Goal: Information Seeking & Learning: Find specific fact

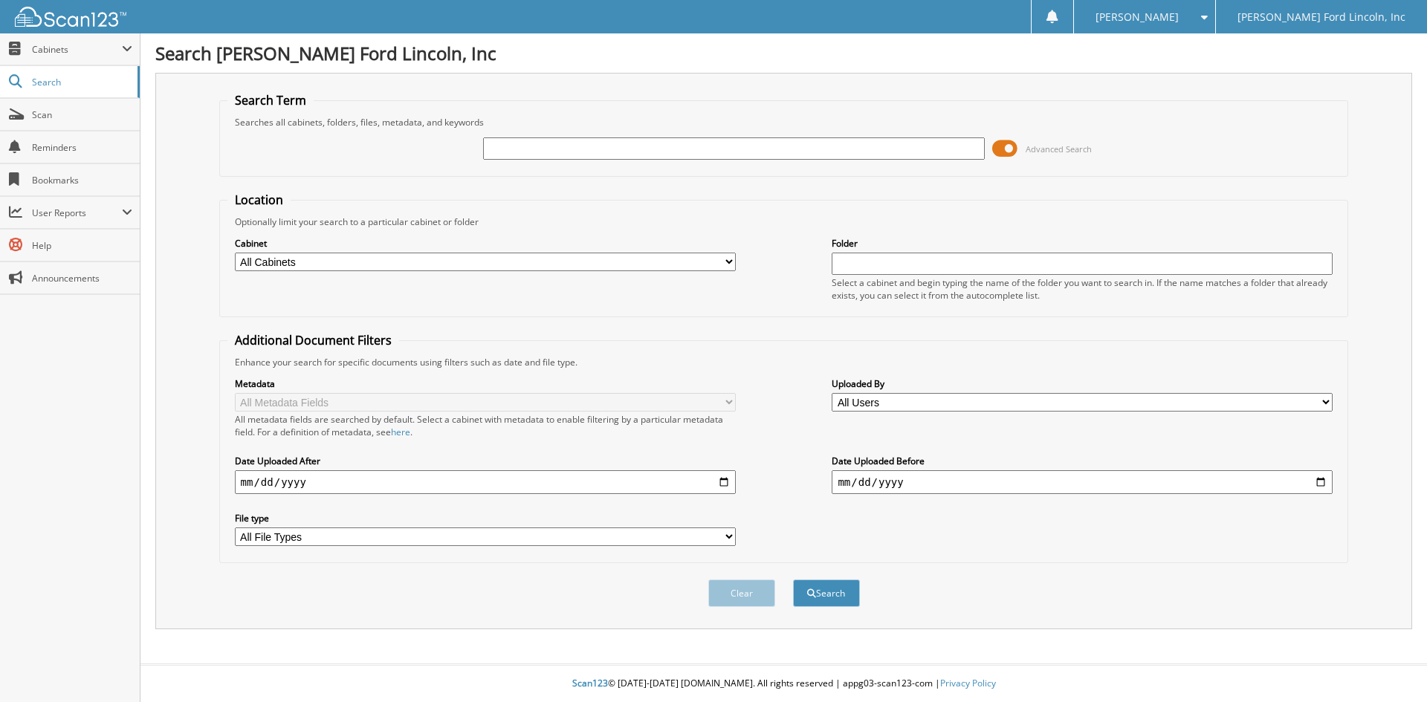
click at [507, 151] on input "text" at bounding box center [733, 148] width 501 height 22
type input "38861"
click at [793, 580] on button "Search" at bounding box center [826, 593] width 67 height 27
type input "38864"
click at [793, 580] on button "Search" at bounding box center [826, 593] width 67 height 27
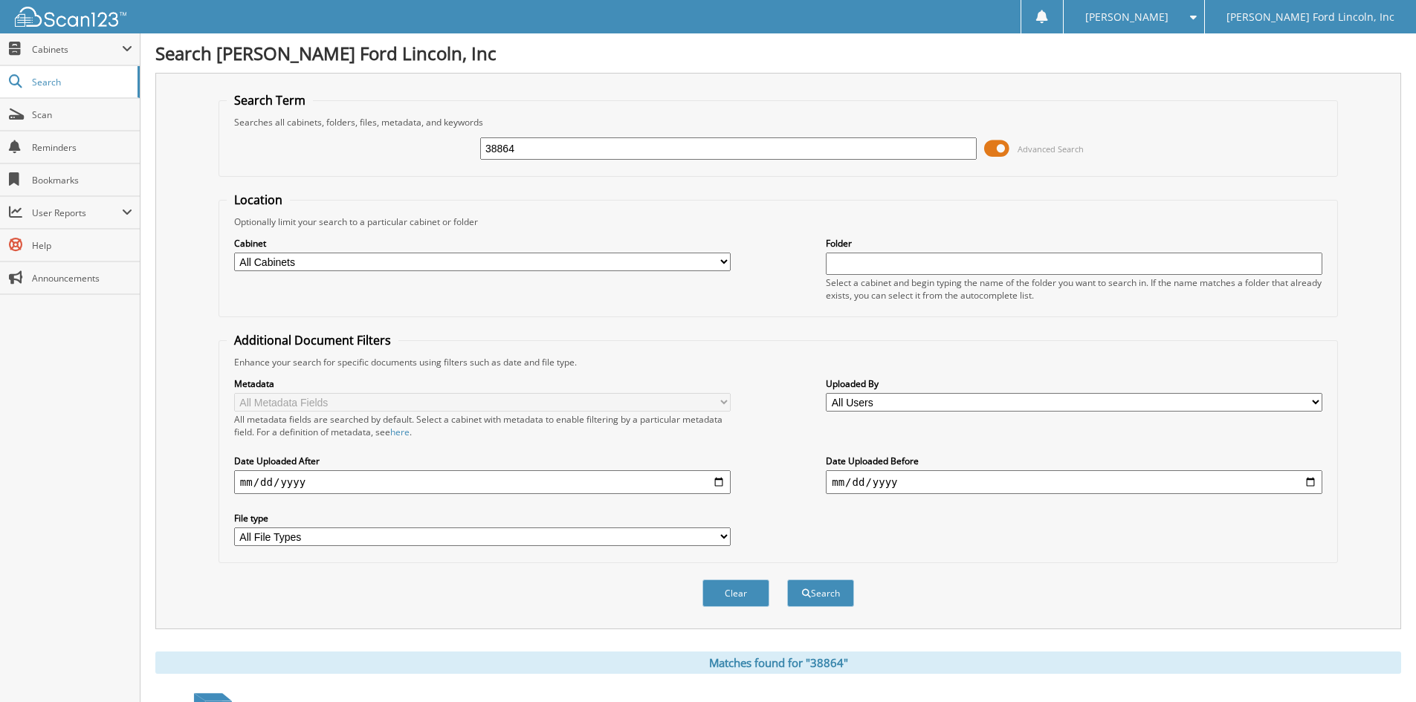
click at [557, 153] on input "38864" at bounding box center [728, 148] width 496 height 22
type input "38861"
click at [787, 580] on button "Search" at bounding box center [820, 593] width 67 height 27
type input "1"
type input "19746"
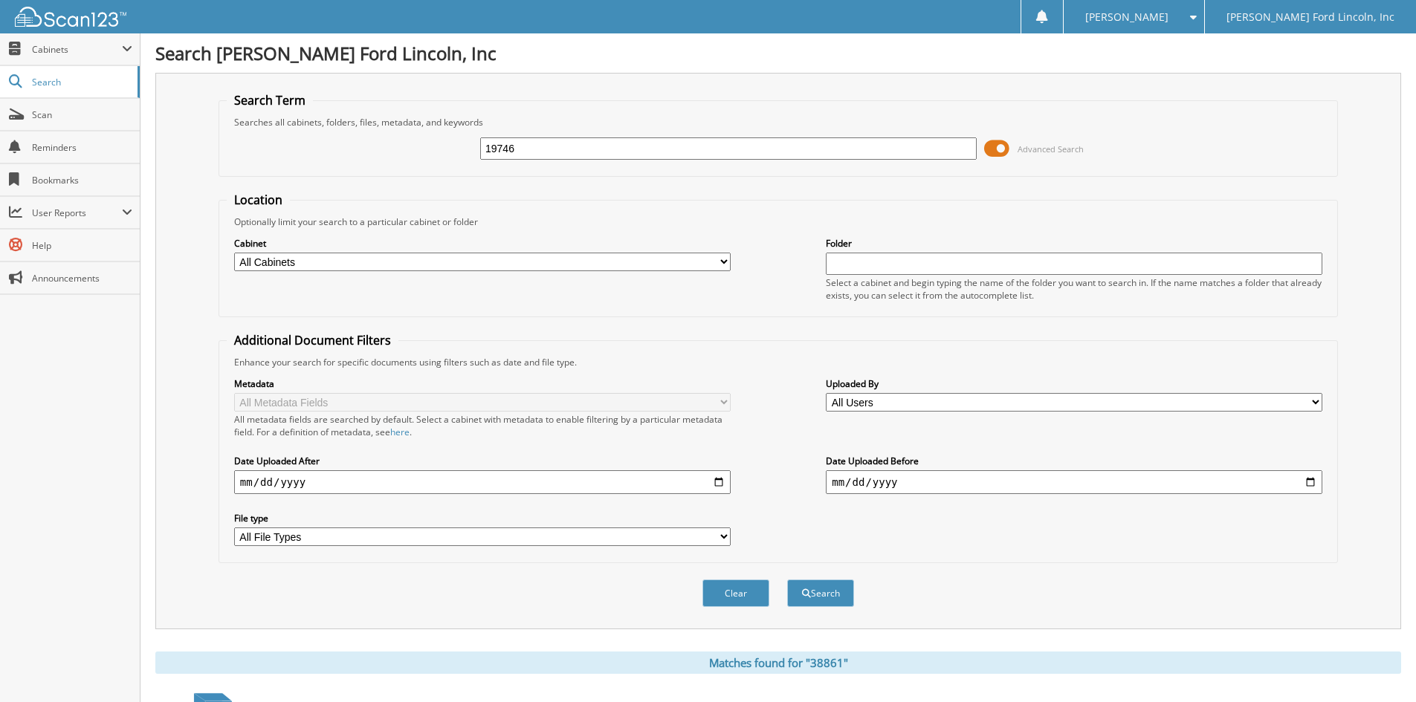
click at [787, 580] on button "Search" at bounding box center [820, 593] width 67 height 27
type input "6"
type input "tharastine"
click at [818, 592] on button "Search" at bounding box center [820, 593] width 67 height 27
click at [595, 148] on input "tharastine" at bounding box center [728, 148] width 496 height 22
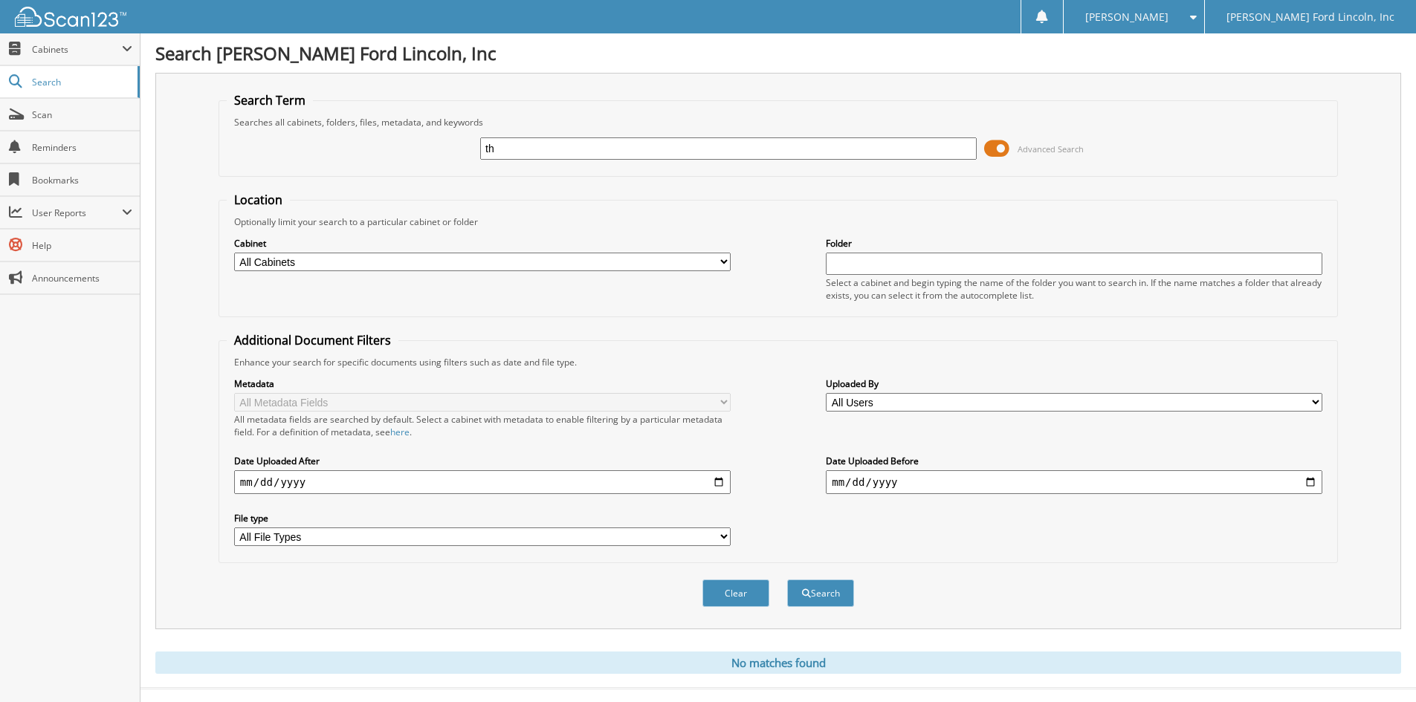
type input "t"
type input "[PERSON_NAME]"
click at [787, 580] on button "Search" at bounding box center [820, 593] width 67 height 27
type input "stine johnson"
click at [787, 580] on button "Search" at bounding box center [820, 593] width 67 height 27
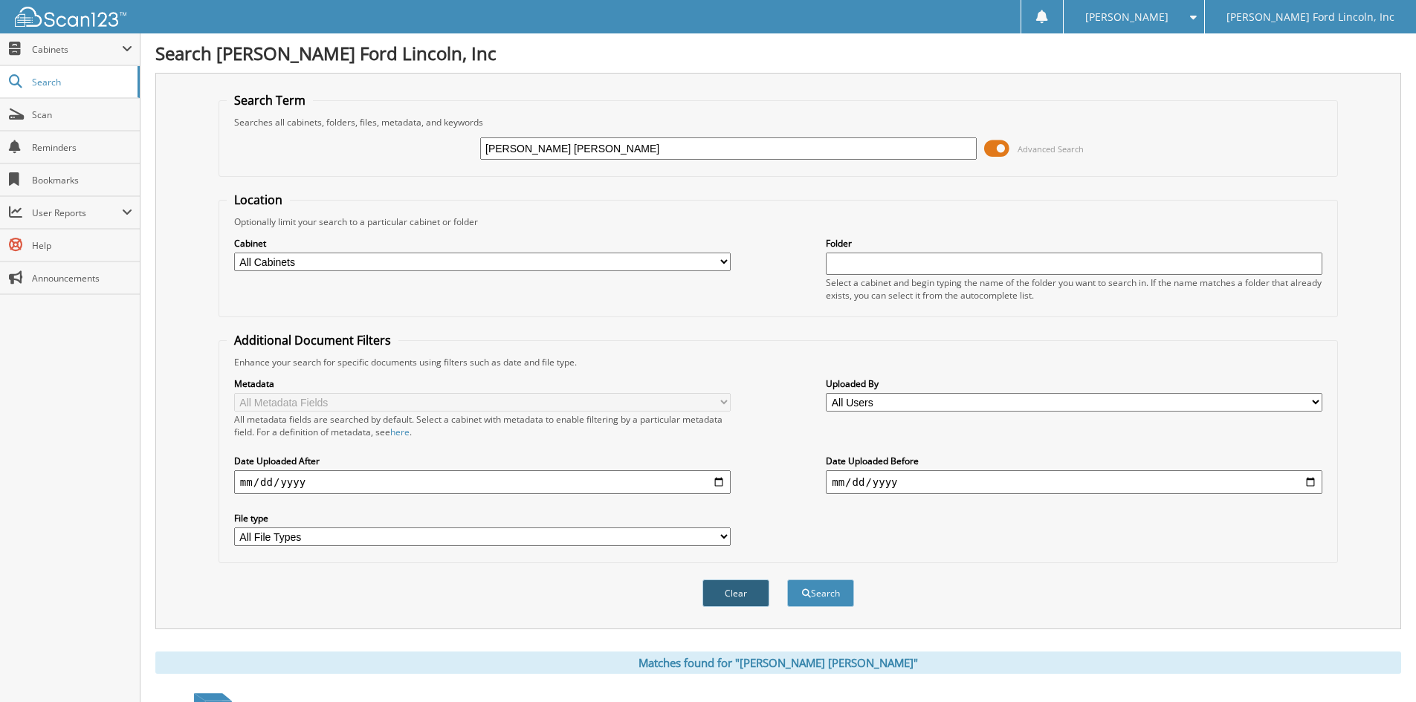
click at [728, 595] on button "Clear" at bounding box center [735, 593] width 67 height 27
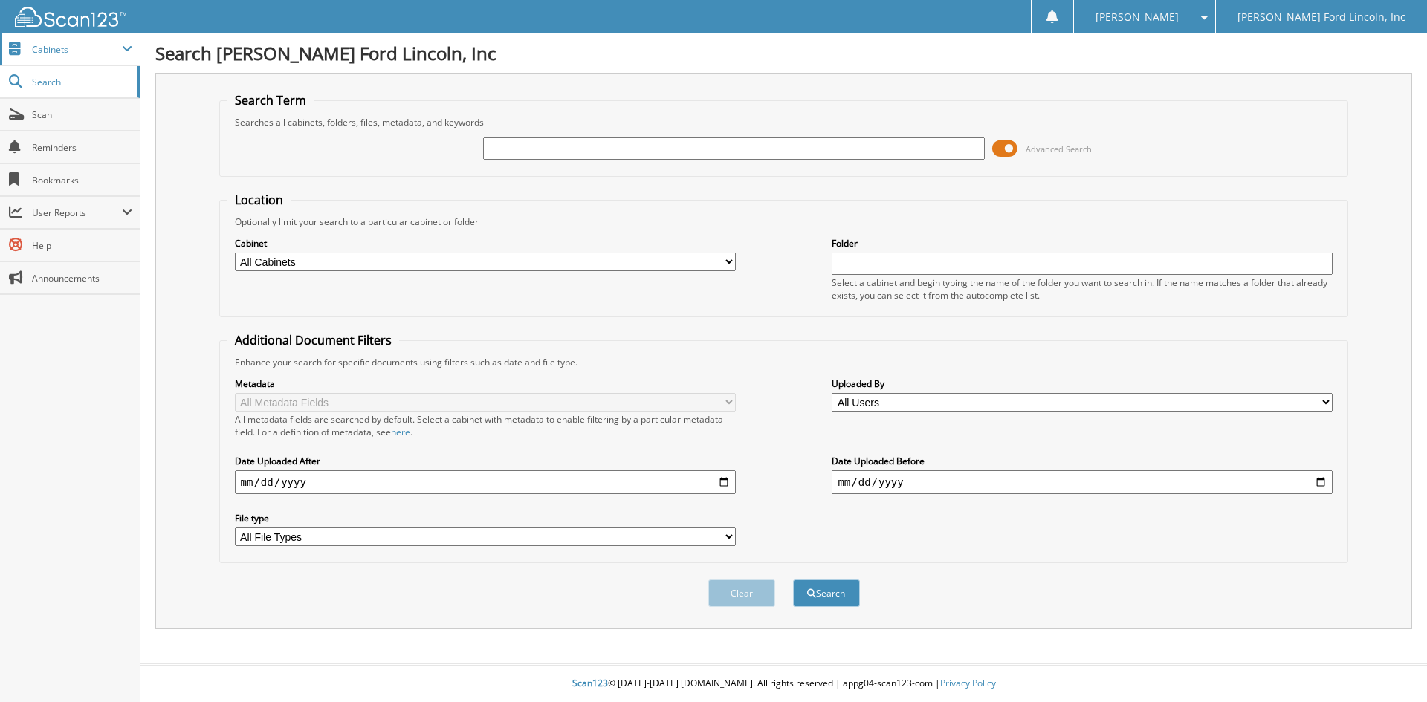
click at [39, 43] on span "Cabinets" at bounding box center [77, 49] width 90 height 13
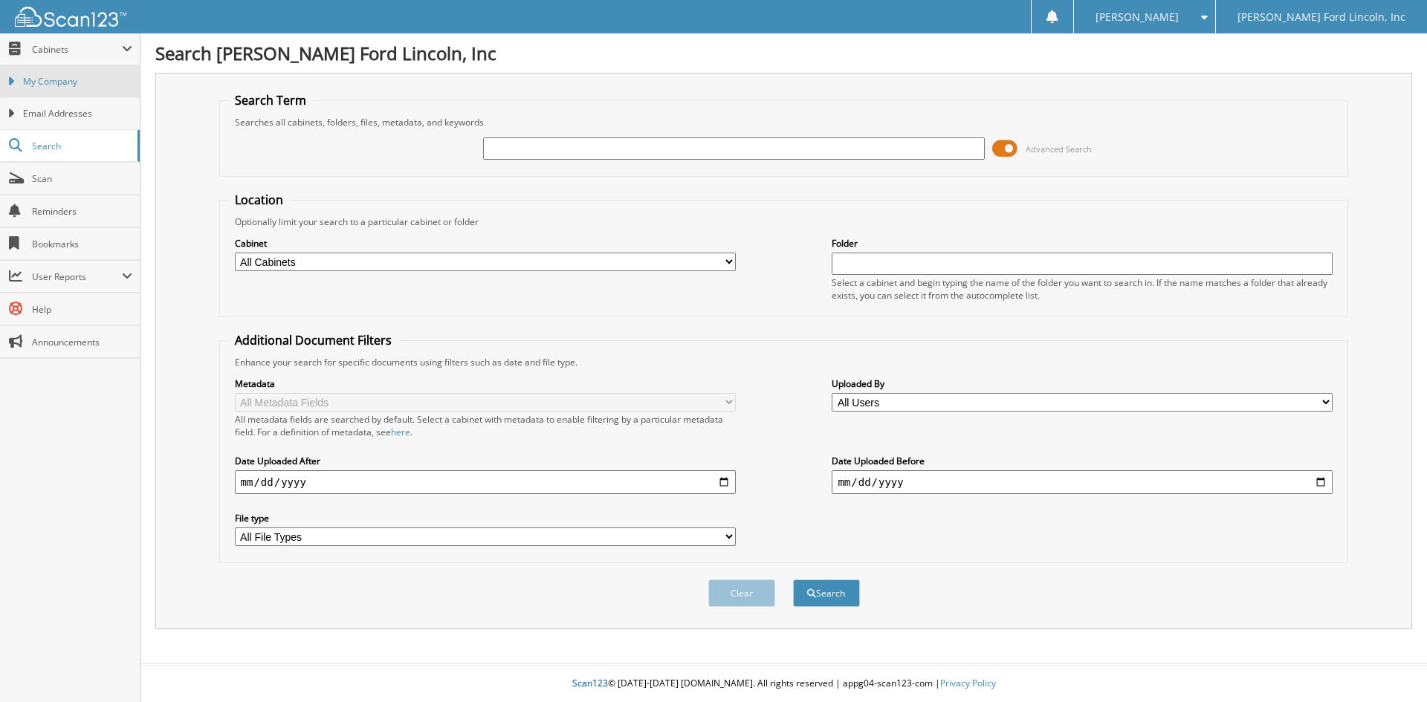
click at [77, 85] on span "My Company" at bounding box center [77, 81] width 109 height 13
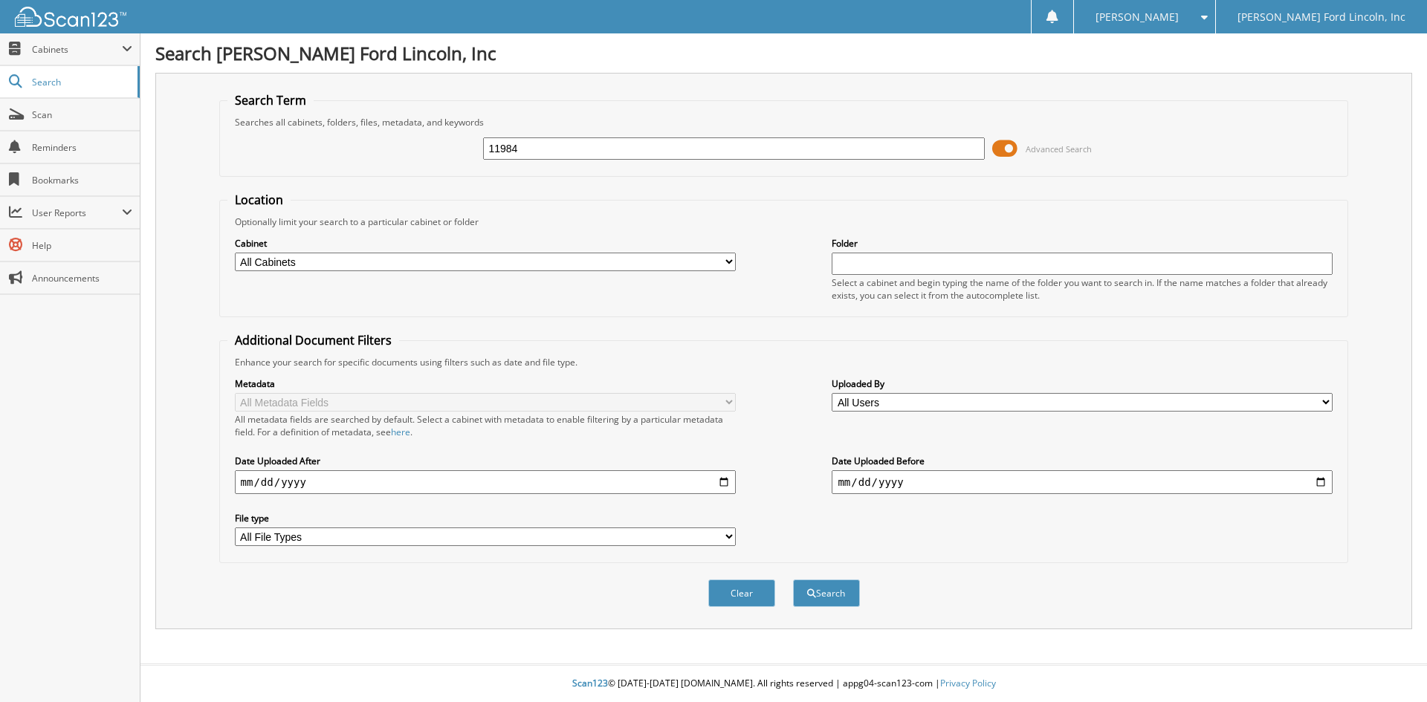
type input "11984"
click at [793, 580] on button "Search" at bounding box center [826, 593] width 67 height 27
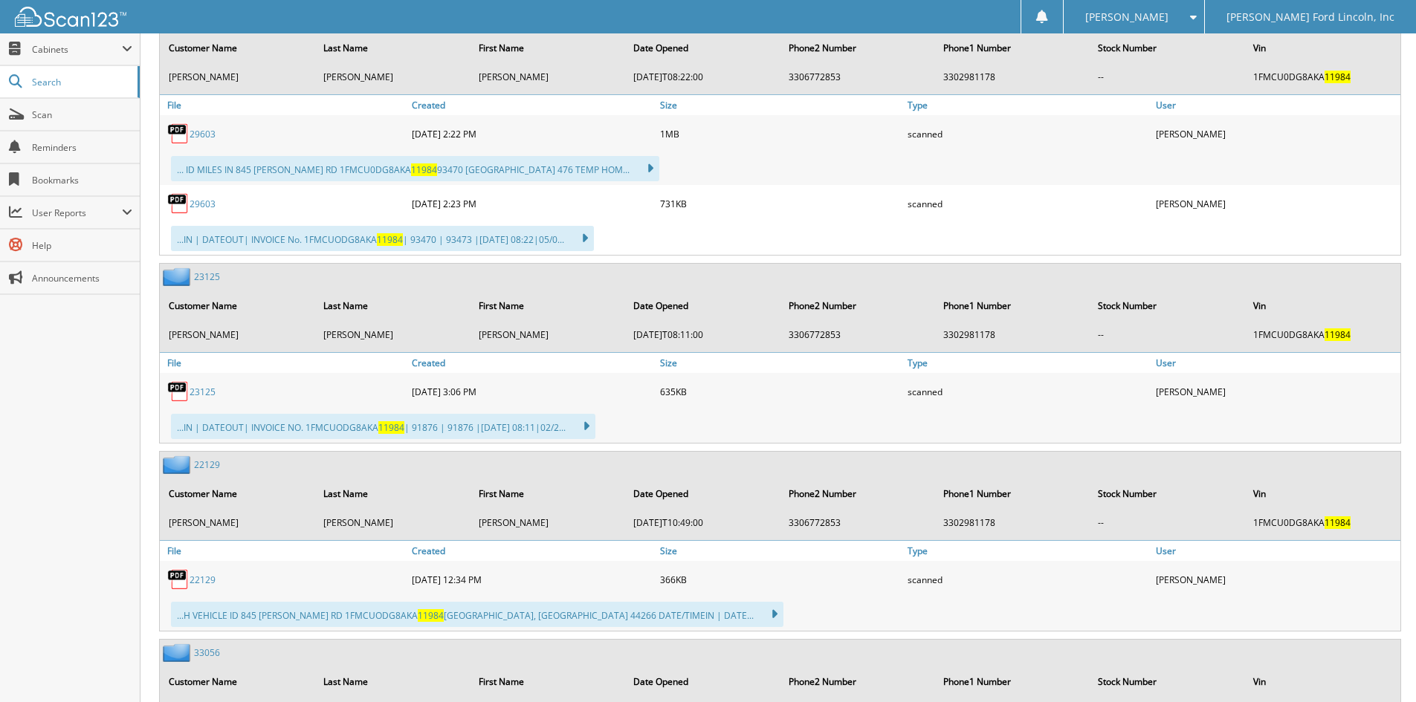
scroll to position [1040, 0]
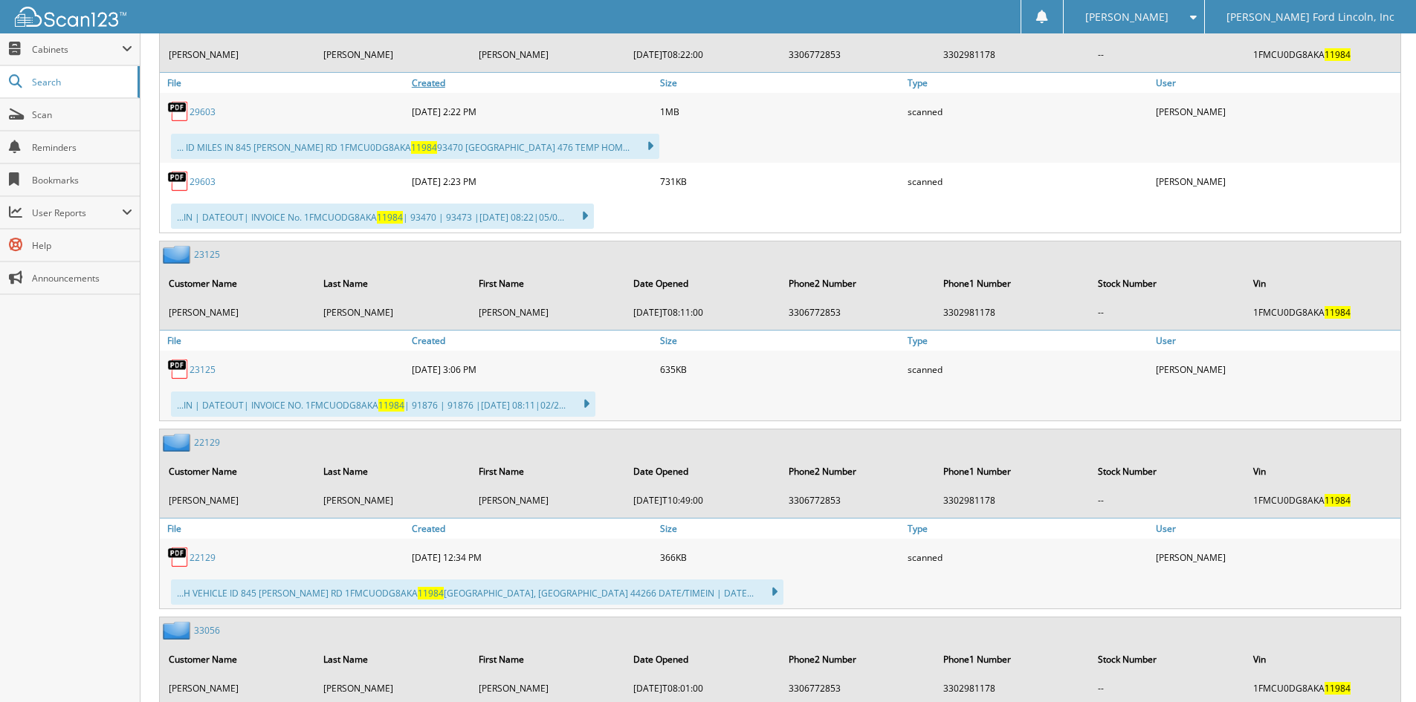
click at [431, 82] on link "Created" at bounding box center [532, 83] width 248 height 20
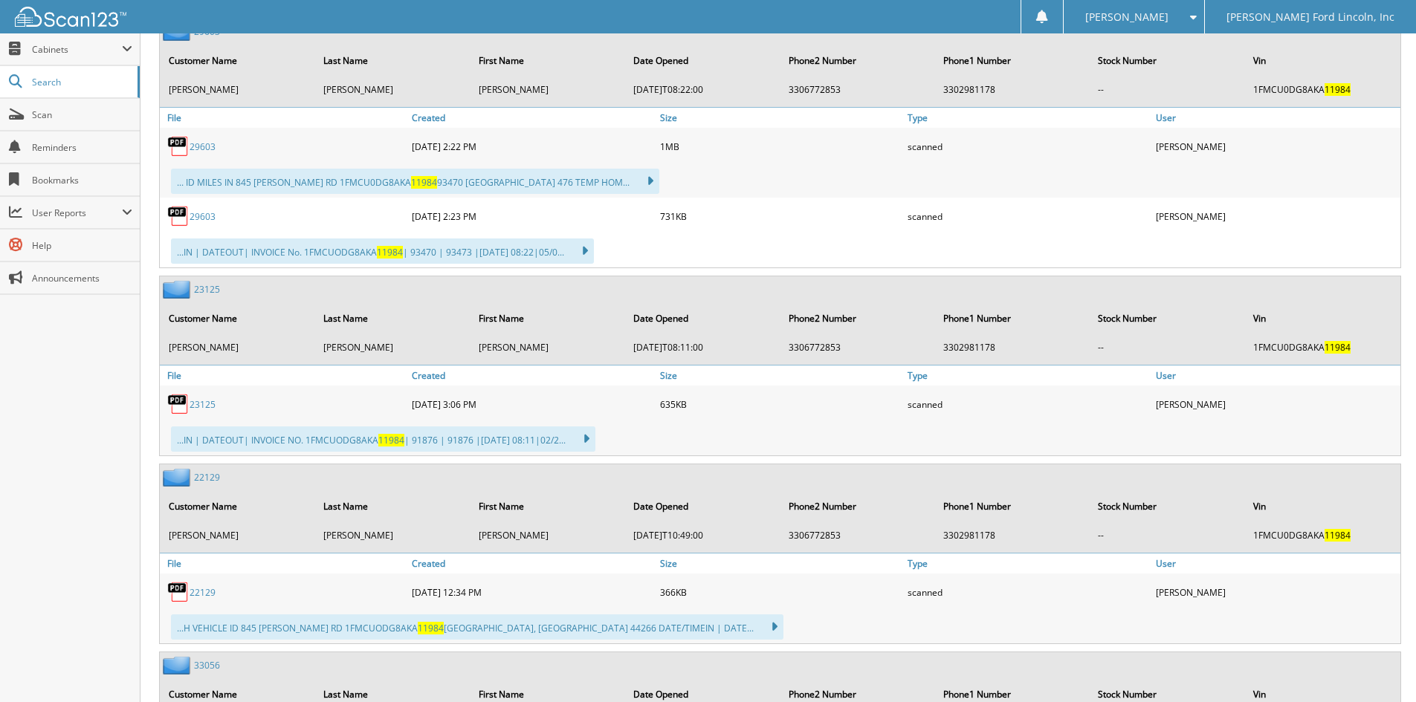
scroll to position [1032, 0]
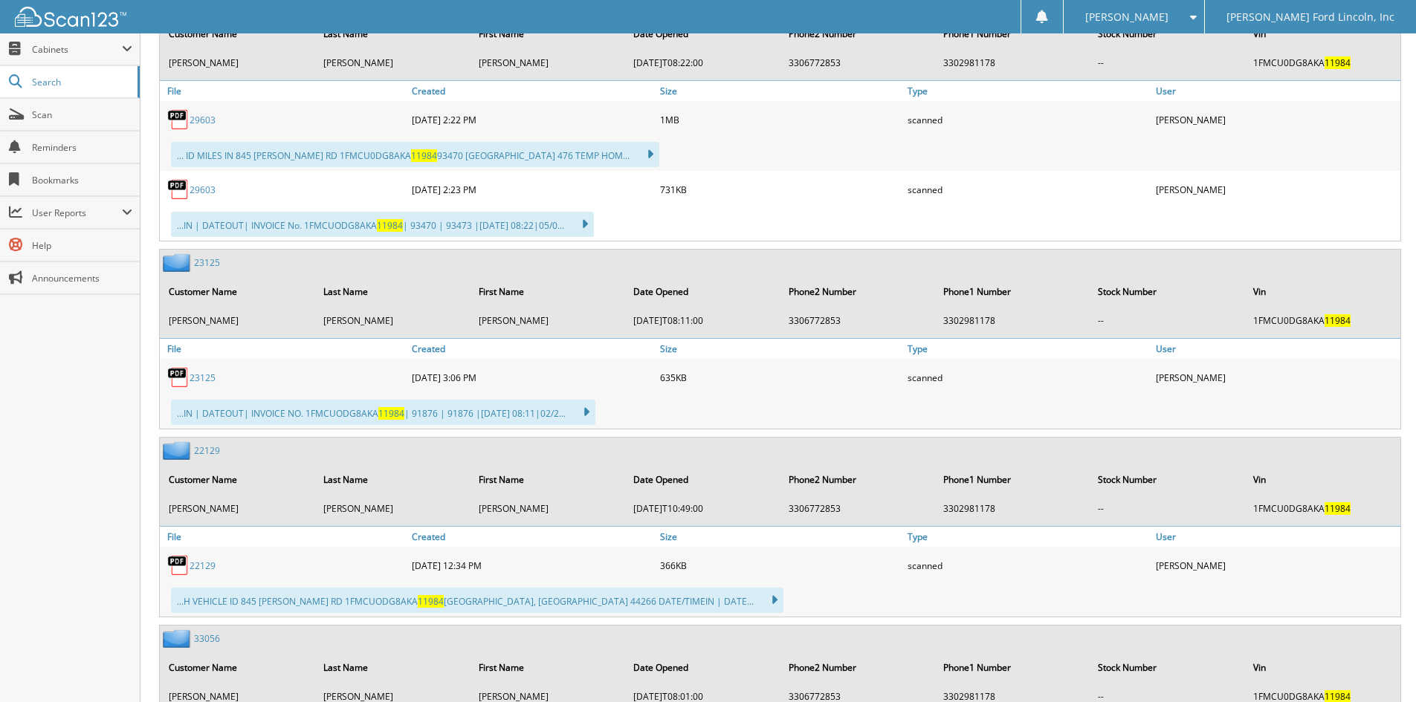
click at [207, 262] on link "23125" at bounding box center [207, 262] width 26 height 13
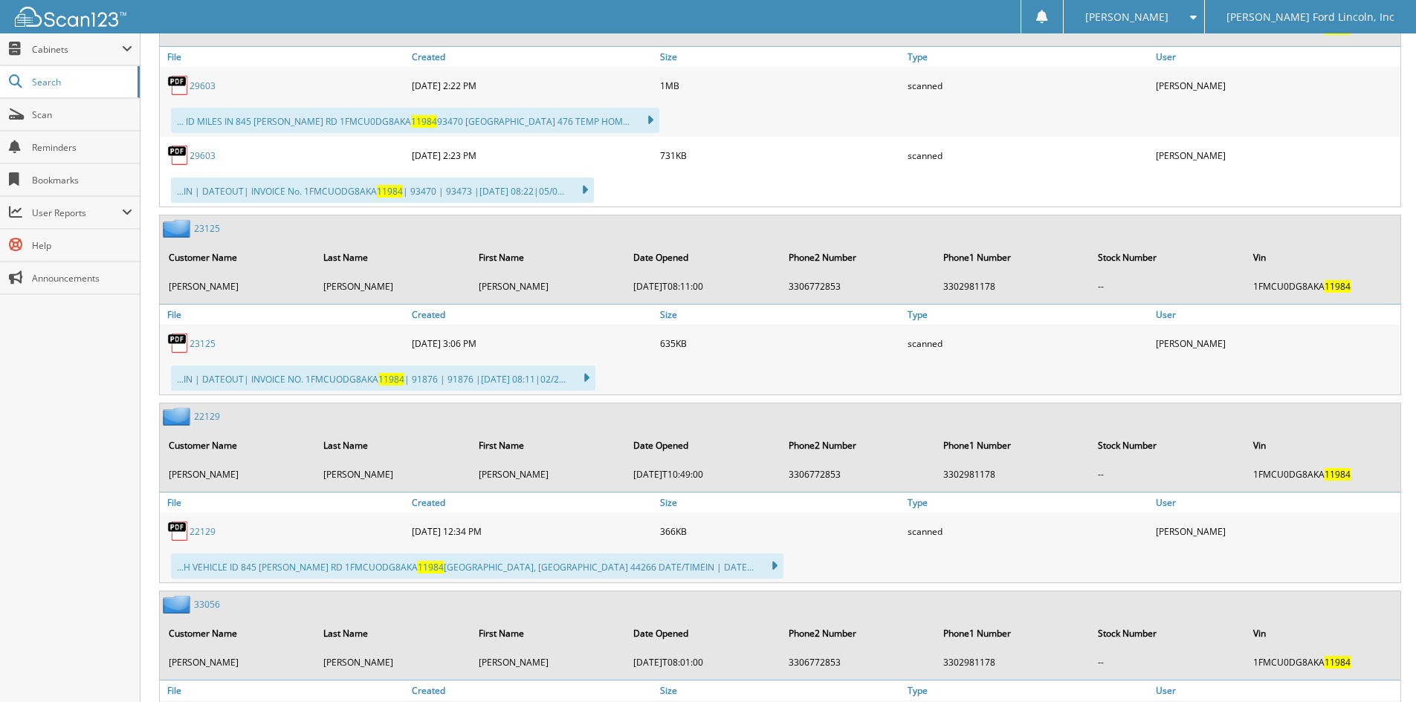
scroll to position [1181, 0]
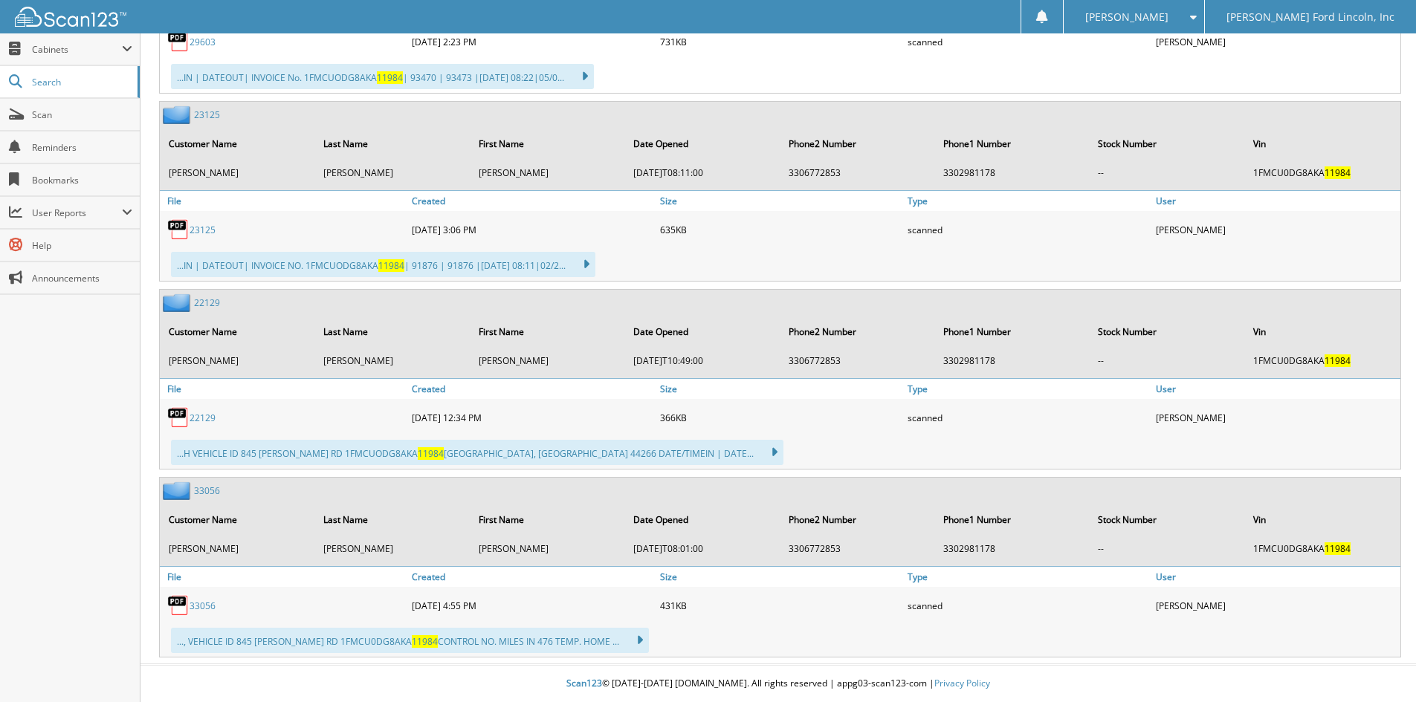
click at [208, 491] on link "33056" at bounding box center [207, 490] width 26 height 13
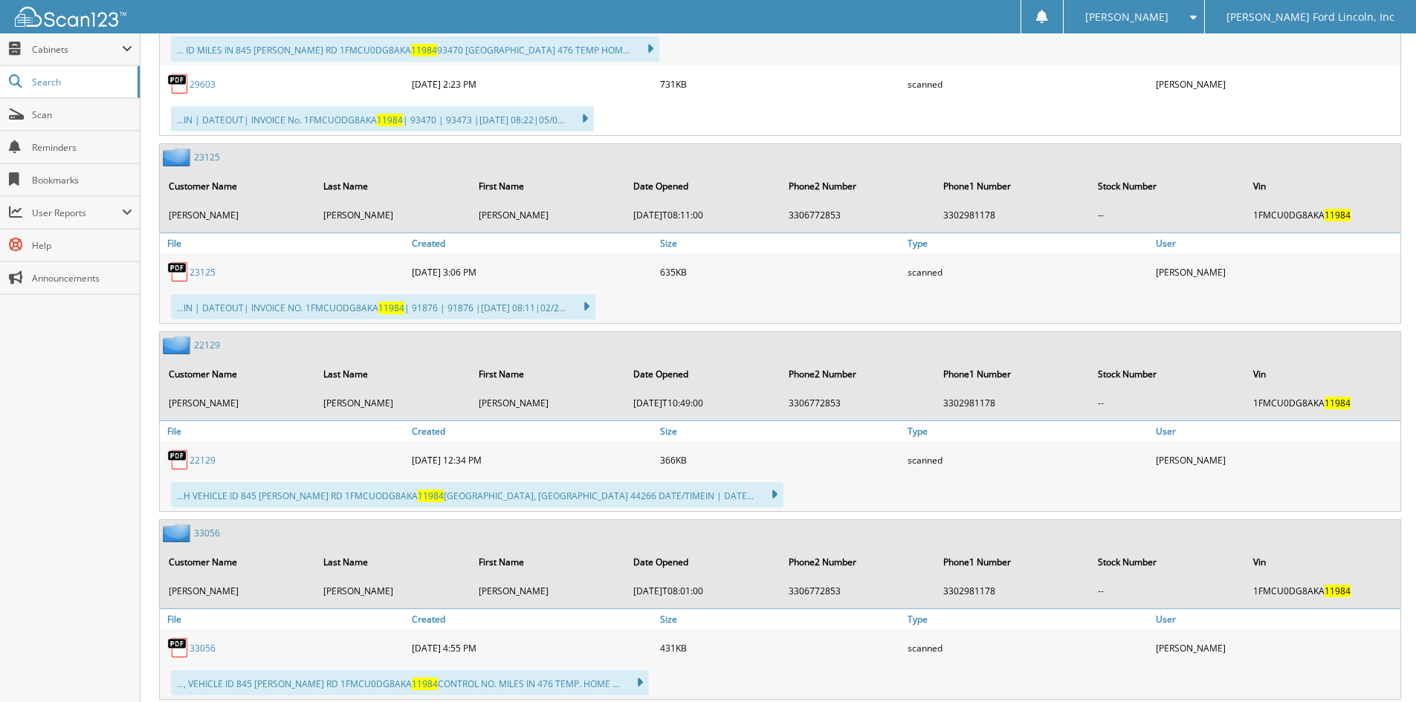
scroll to position [1181, 0]
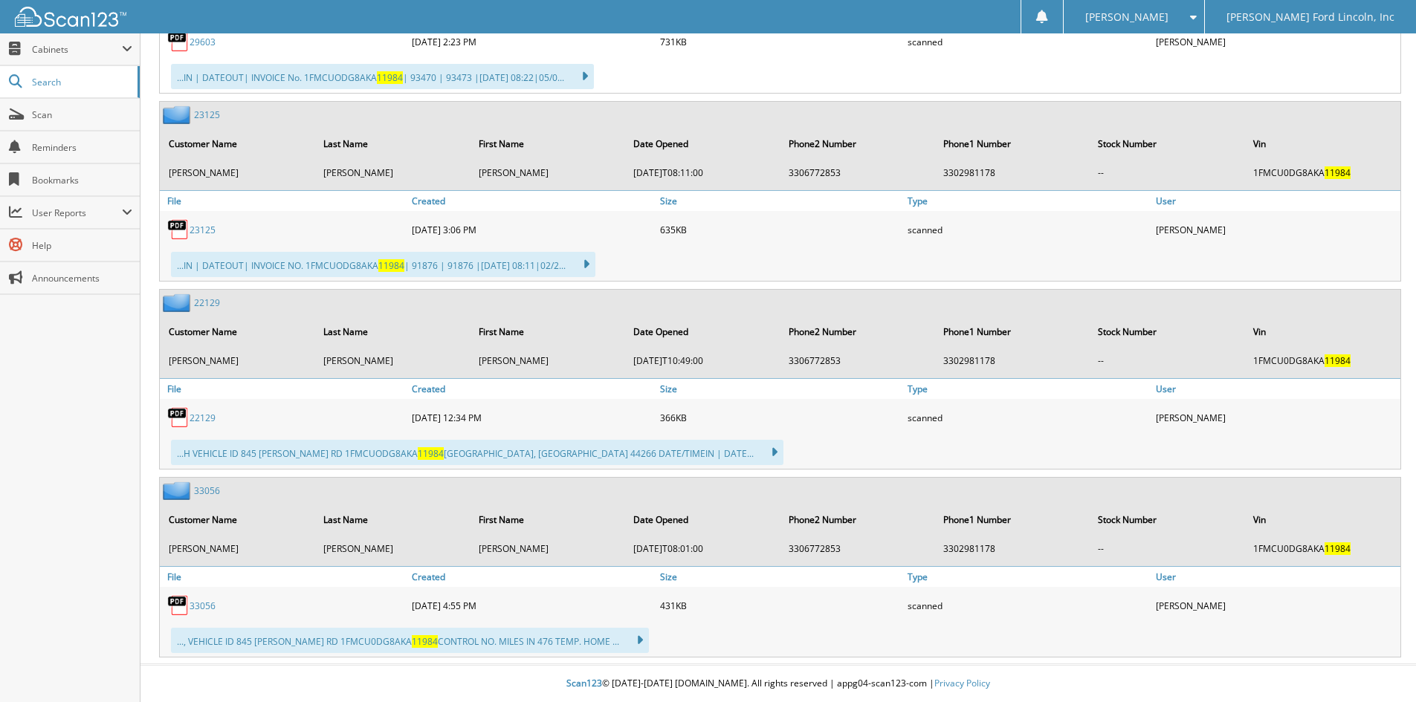
click at [206, 301] on link "22129" at bounding box center [207, 302] width 26 height 13
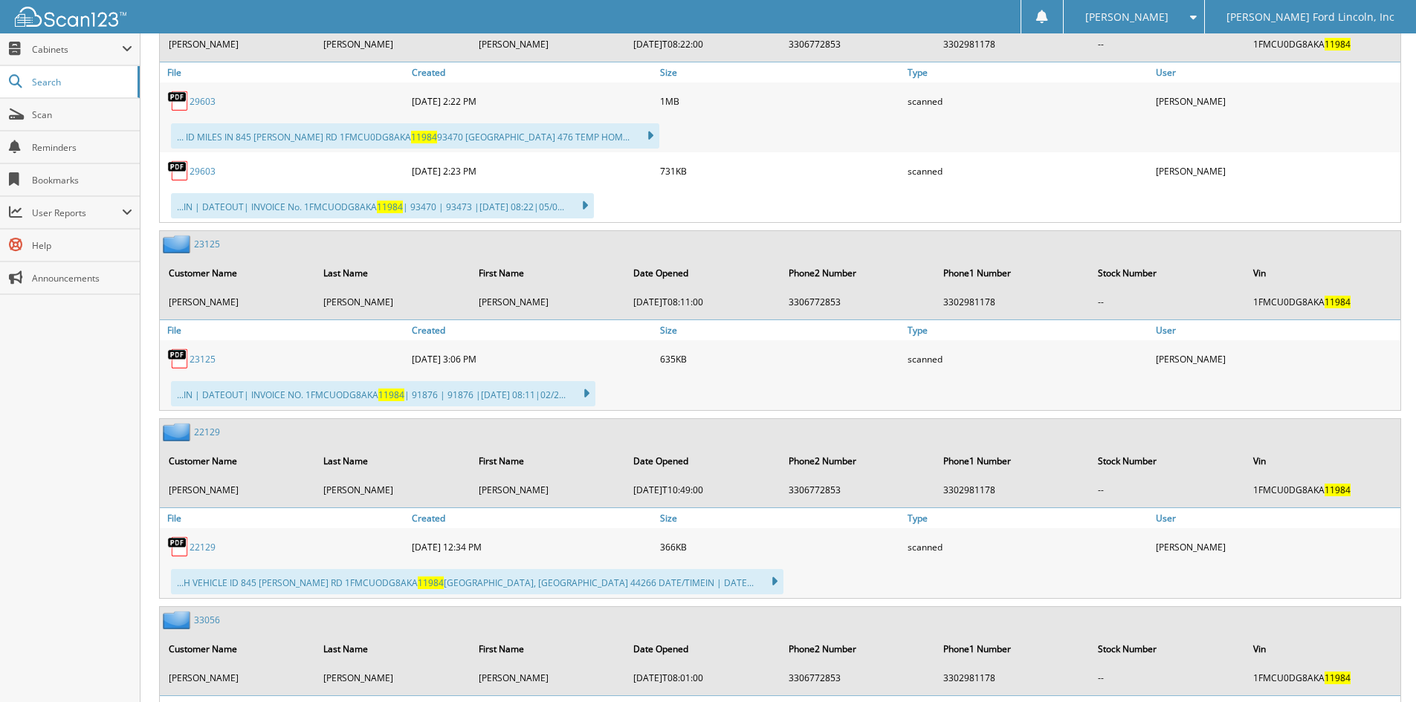
scroll to position [1032, 0]
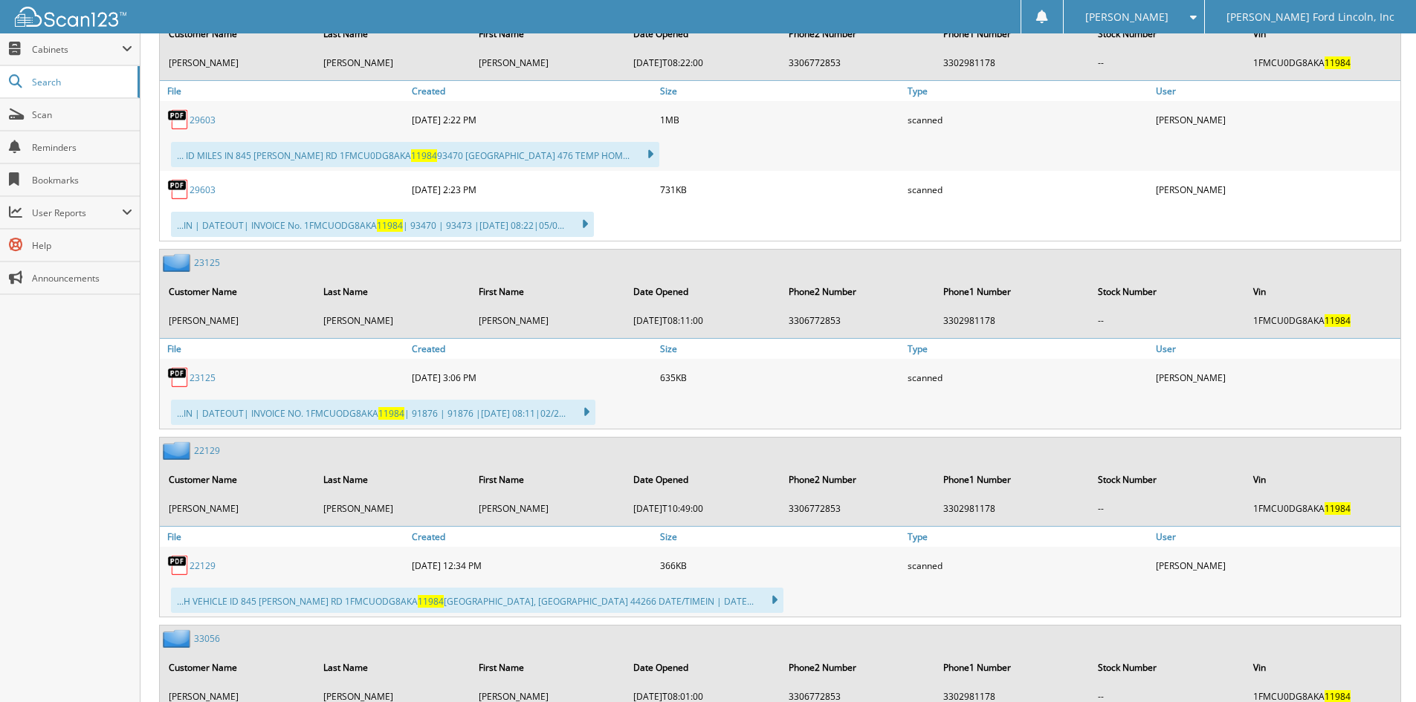
click at [204, 262] on link "23125" at bounding box center [207, 262] width 26 height 13
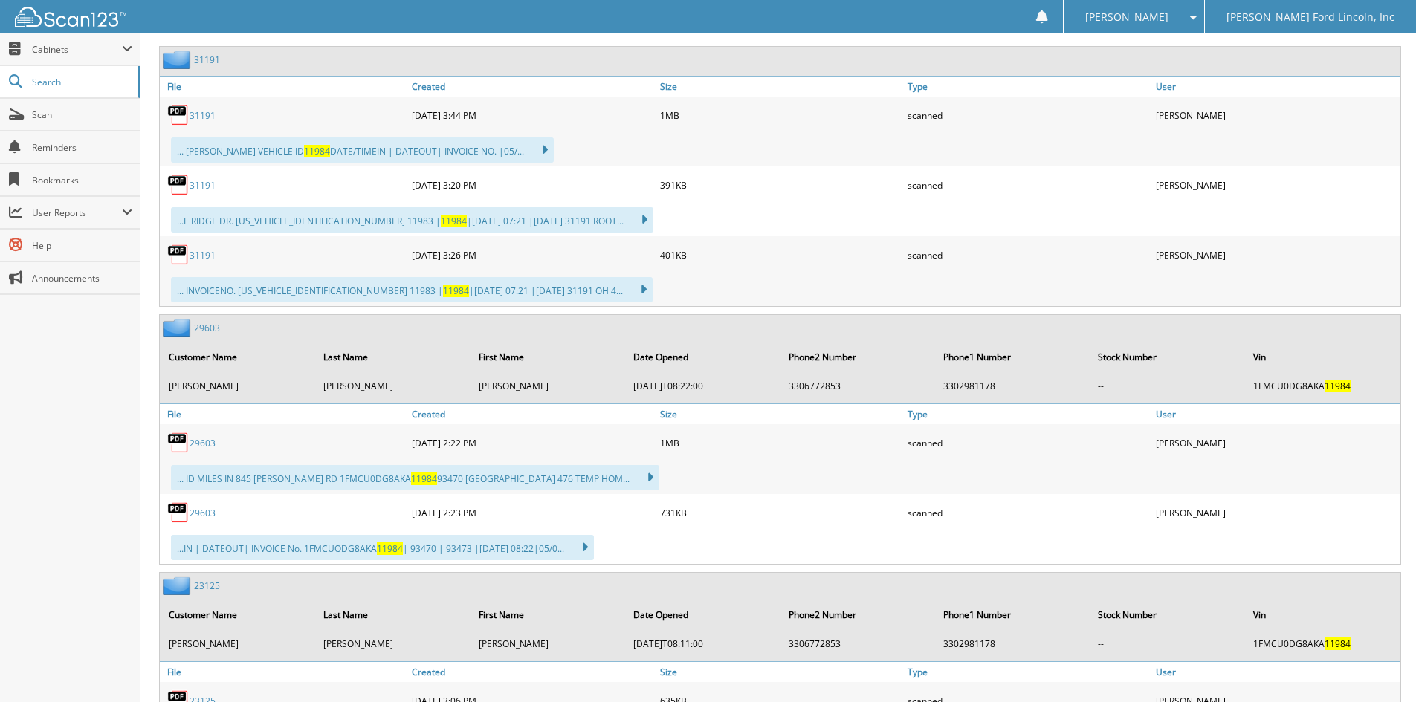
scroll to position [735, 0]
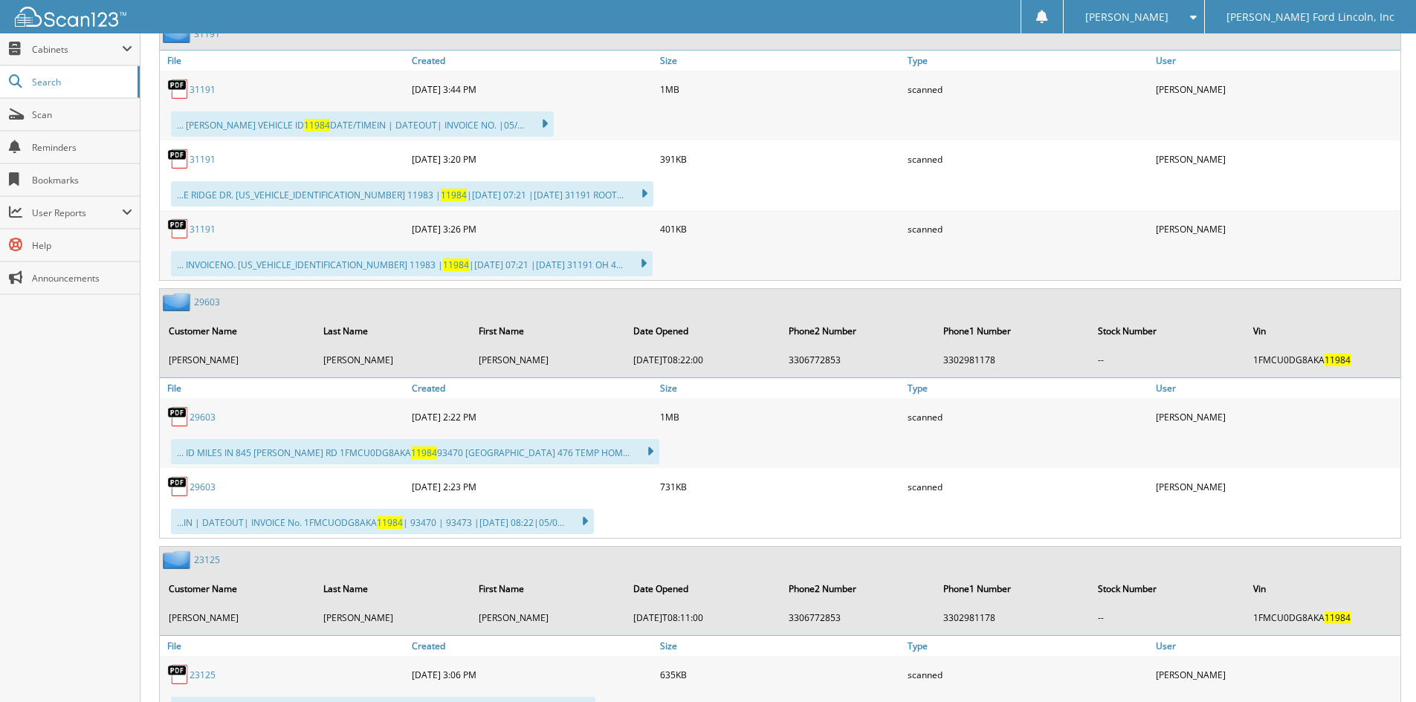
click at [205, 302] on link "29603" at bounding box center [207, 302] width 26 height 13
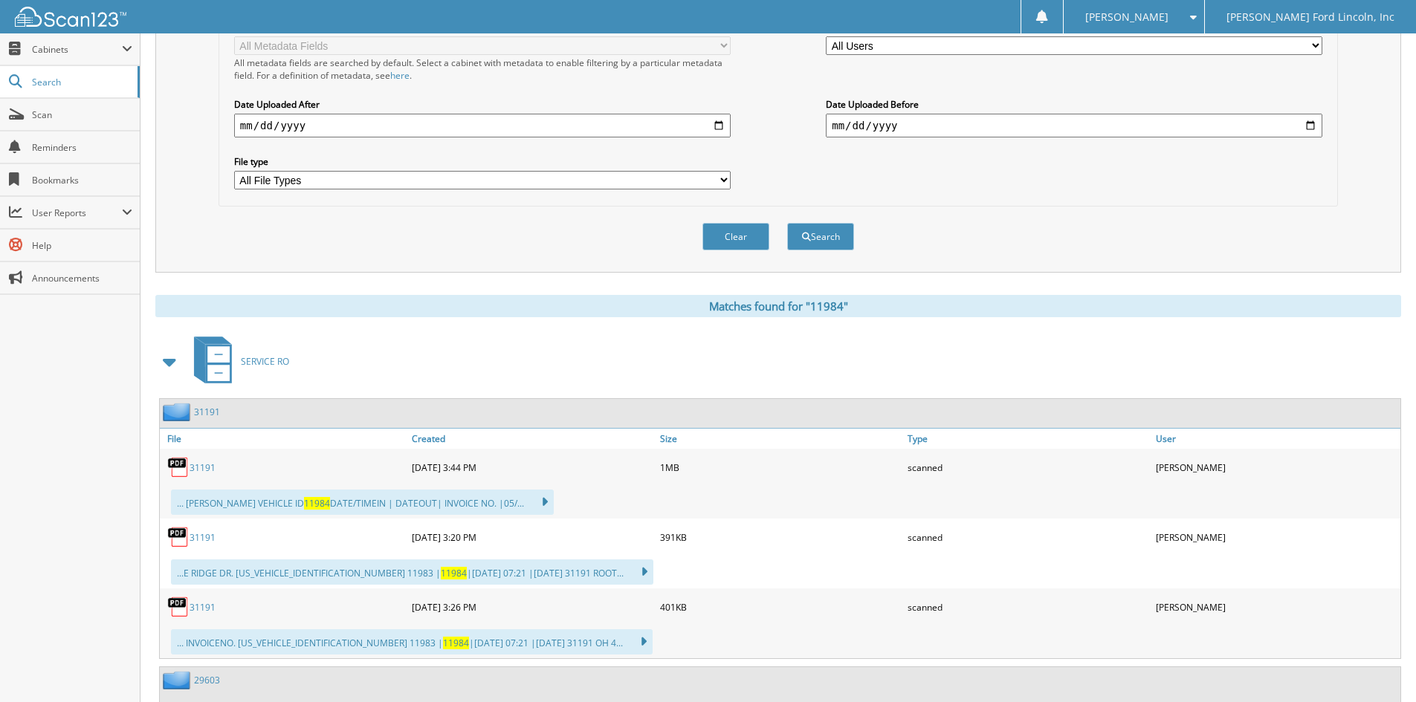
scroll to position [446, 0]
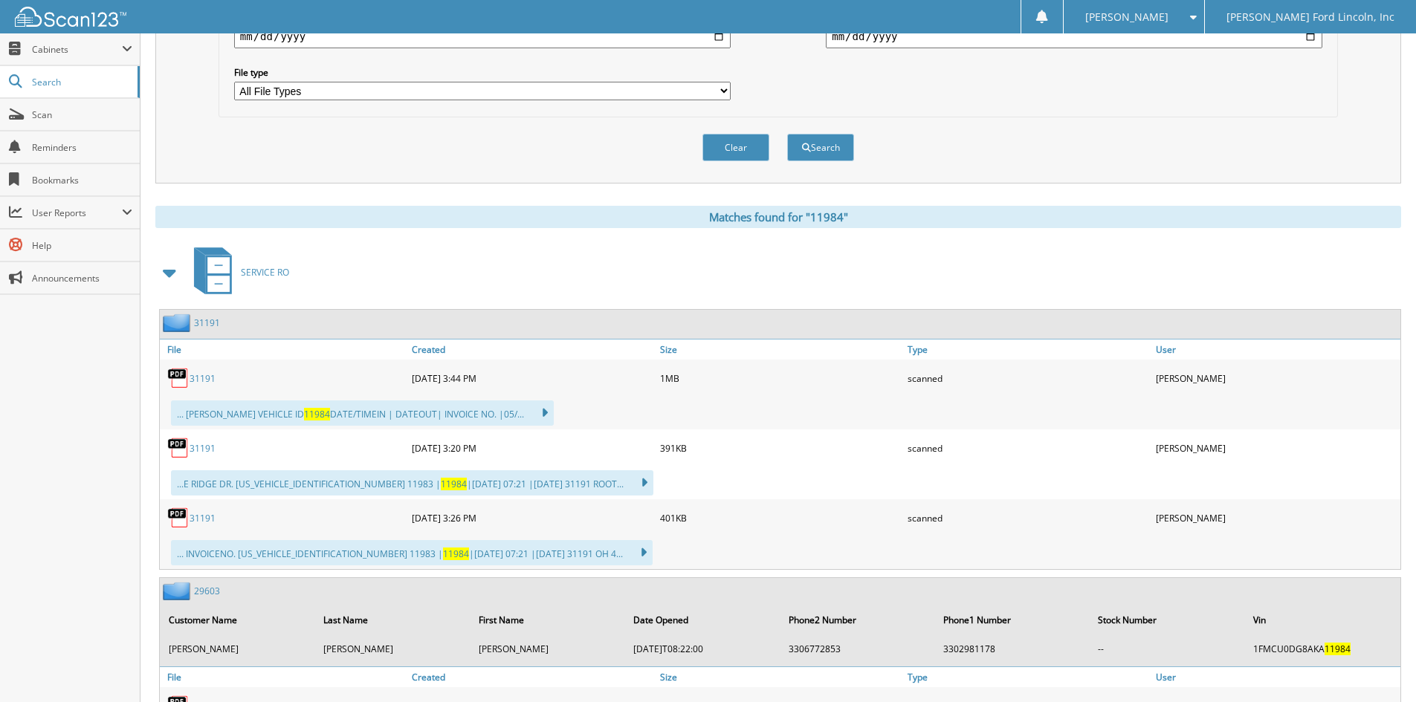
click at [203, 324] on link "31191" at bounding box center [207, 323] width 26 height 13
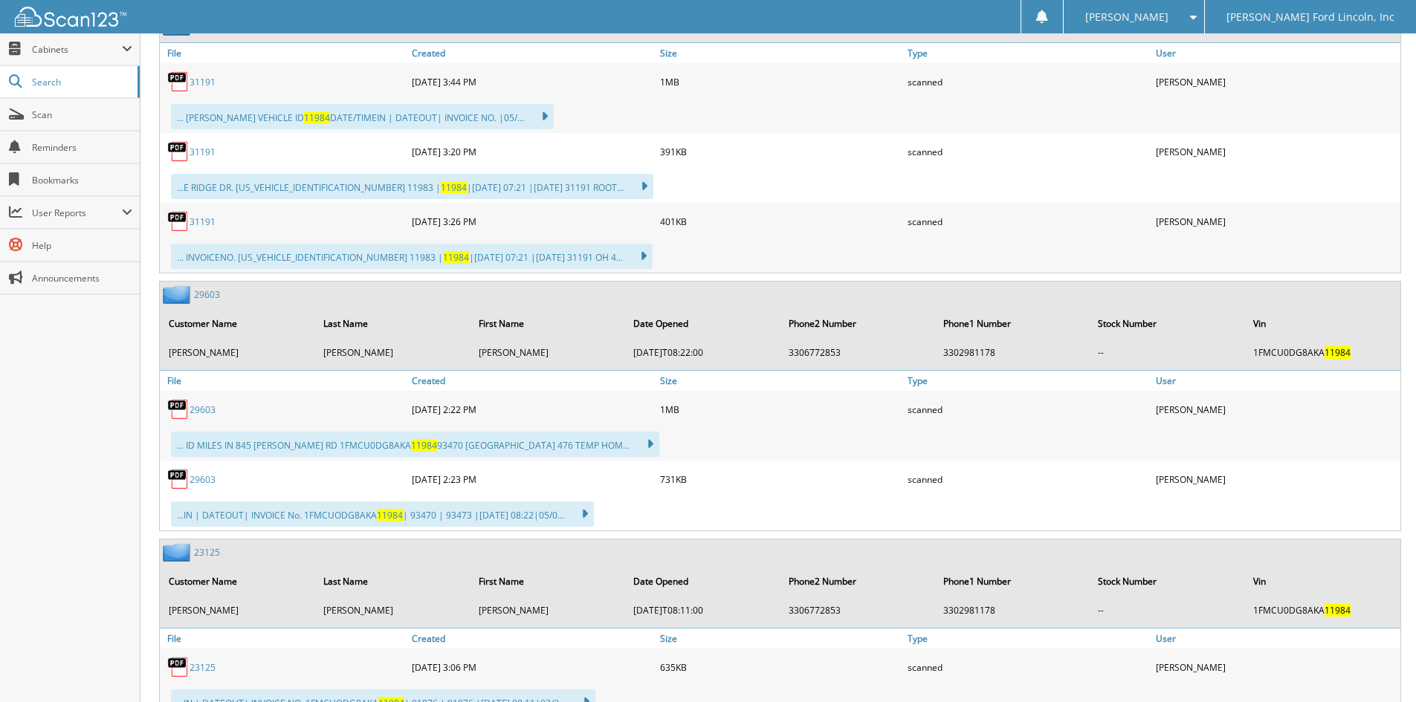
scroll to position [743, 0]
click at [210, 294] on link "29603" at bounding box center [207, 294] width 26 height 13
